Goal: Navigation & Orientation: Find specific page/section

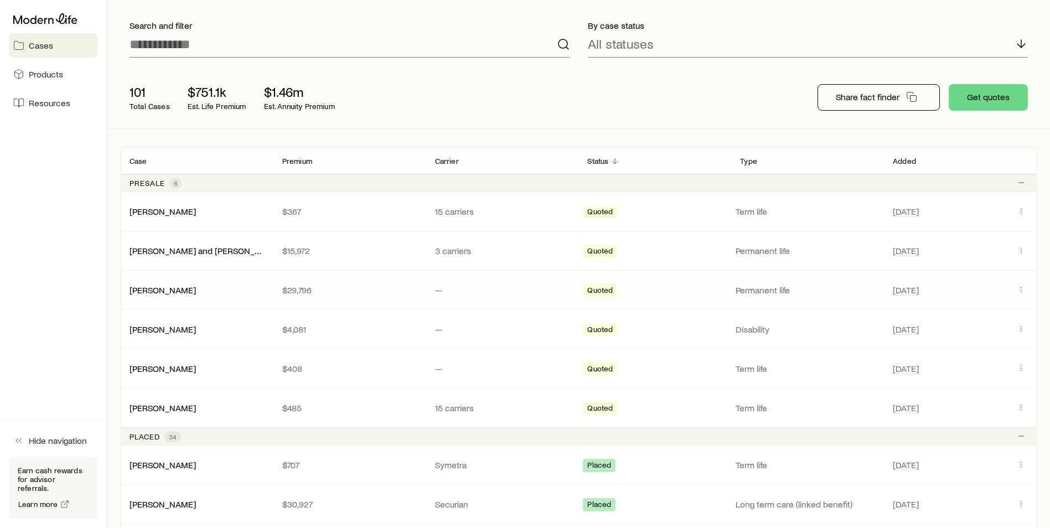
scroll to position [55, 0]
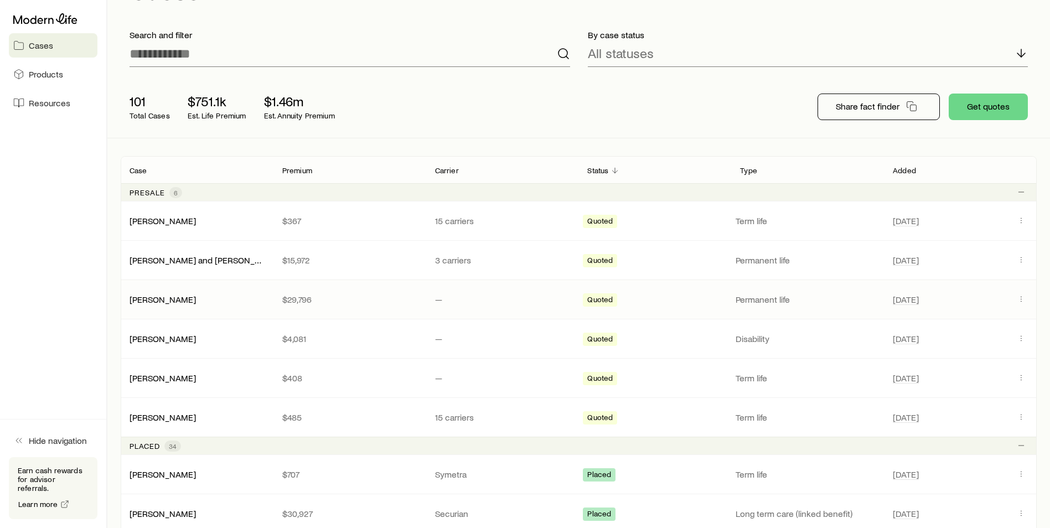
click at [203, 296] on div "[PERSON_NAME]" at bounding box center [197, 299] width 153 height 11
click at [165, 298] on link "[PERSON_NAME]" at bounding box center [163, 298] width 66 height 11
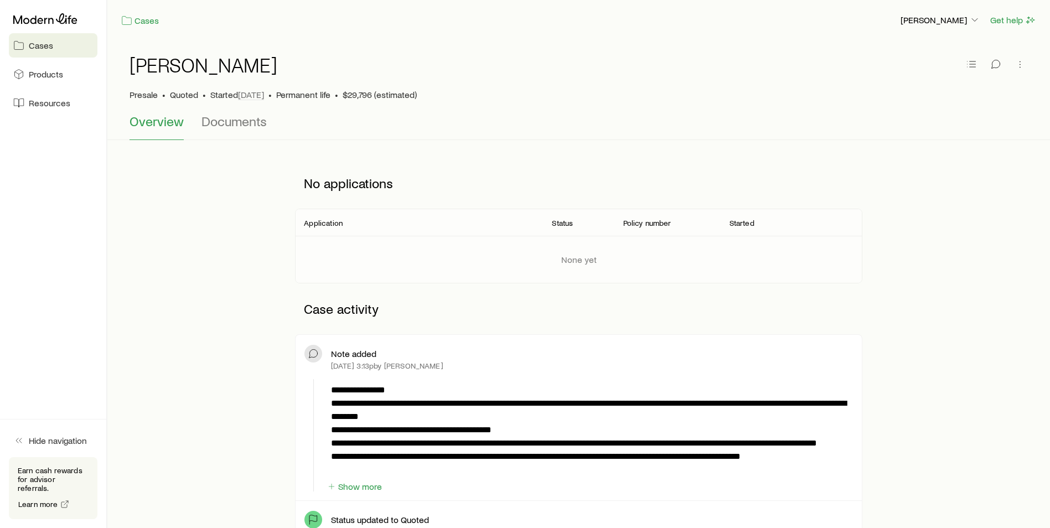
click at [962, 13] on div "[PERSON_NAME]" at bounding box center [940, 20] width 81 height 14
click at [958, 18] on p "[PERSON_NAME]" at bounding box center [941, 19] width 80 height 11
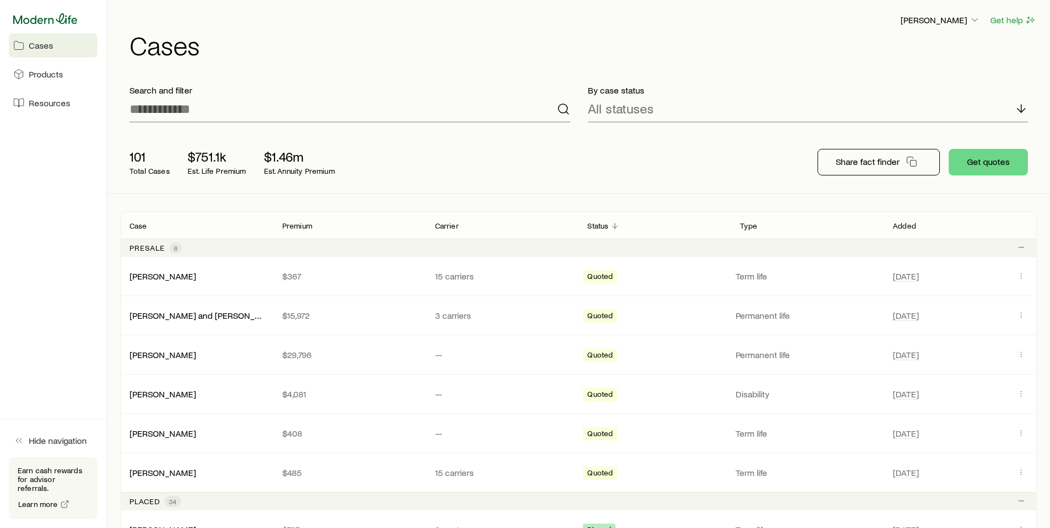
click at [45, 17] on icon at bounding box center [45, 18] width 64 height 11
click at [959, 21] on p "[PERSON_NAME]" at bounding box center [941, 19] width 80 height 11
click at [907, 45] on span "Licenses and contracts" at bounding box center [918, 50] width 91 height 11
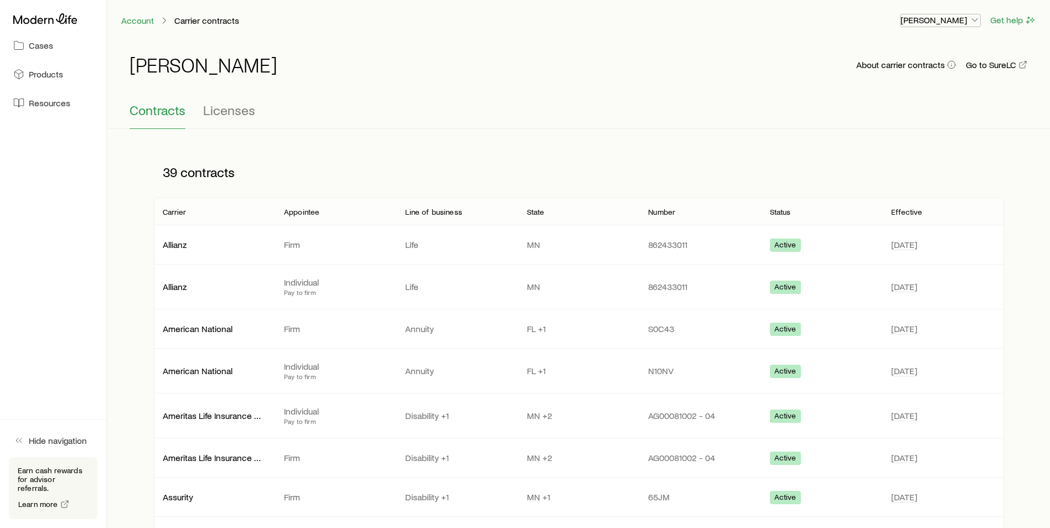
click at [922, 24] on p "[PERSON_NAME]" at bounding box center [941, 19] width 80 height 11
click at [144, 23] on link "Account" at bounding box center [138, 20] width 34 height 11
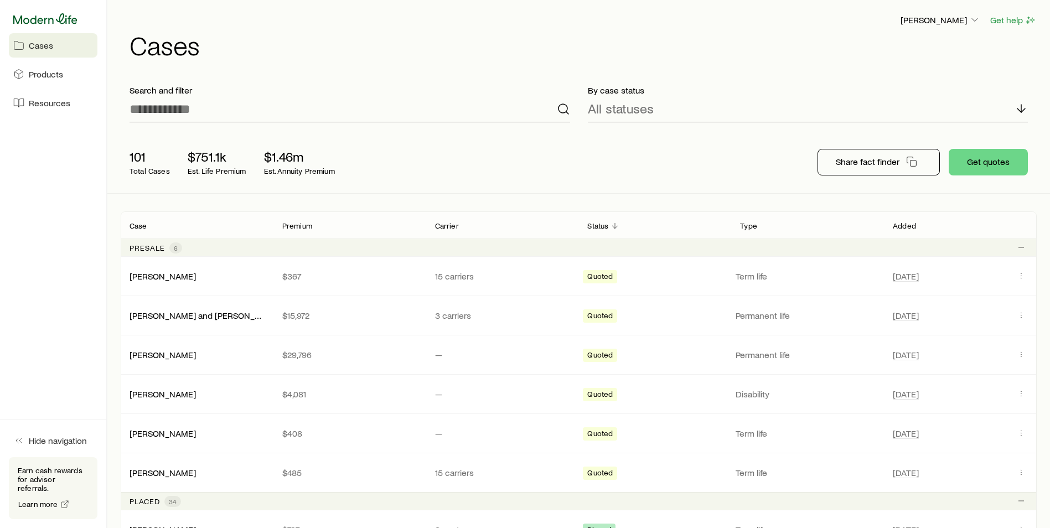
click at [44, 20] on icon at bounding box center [45, 18] width 64 height 11
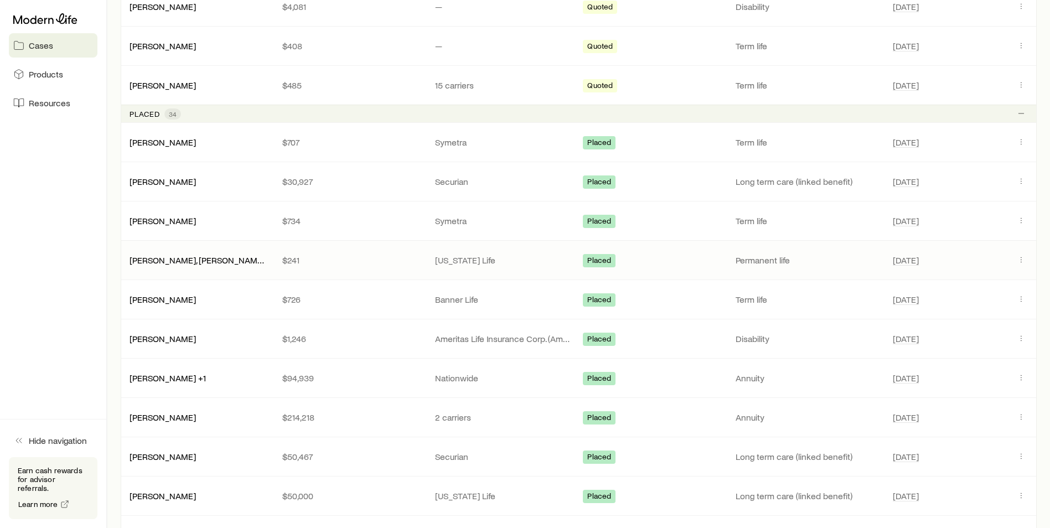
scroll to position [111, 0]
